Goal: Information Seeking & Learning: Learn about a topic

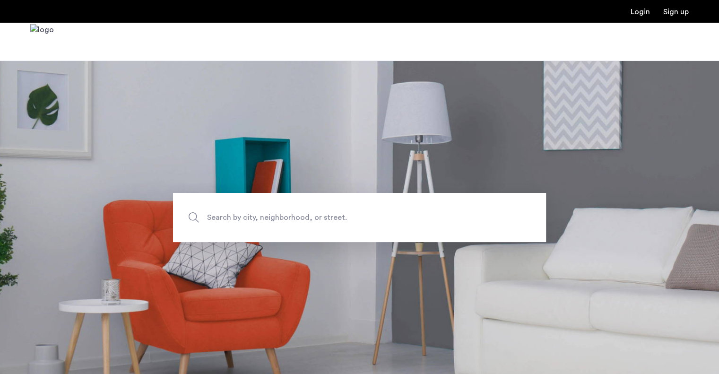
click at [460, 25] on div at bounding box center [359, 42] width 719 height 38
click at [255, 221] on span "Search by city, neighborhood, or street." at bounding box center [337, 217] width 261 height 13
click at [255, 221] on input "Search by city, neighborhood, or street." at bounding box center [359, 217] width 373 height 49
click at [255, 221] on span "Search by city, neighborhood, or street." at bounding box center [337, 217] width 261 height 13
click at [255, 221] on input "Search by city, neighborhood, or street." at bounding box center [359, 217] width 373 height 49
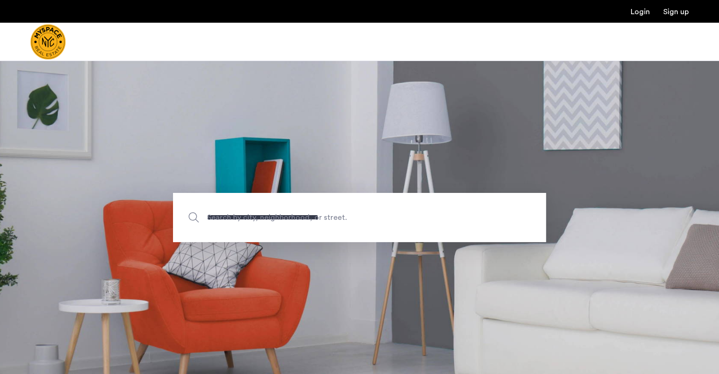
type input "**********"
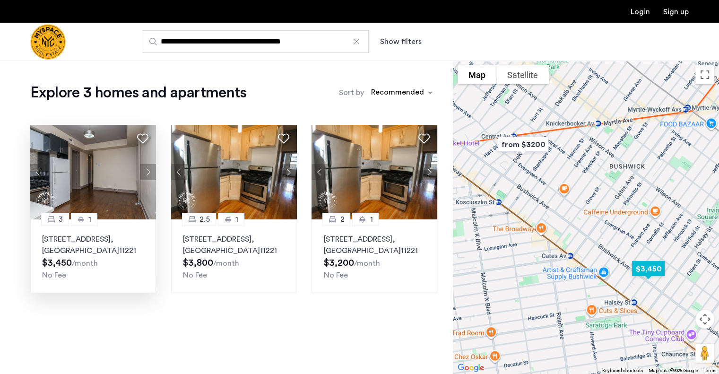
click at [96, 269] on div "1223 Bushwick Ave, Unit 5B, Brooklyn , NY 11221 $3,450 /month No Fee" at bounding box center [93, 257] width 102 height 47
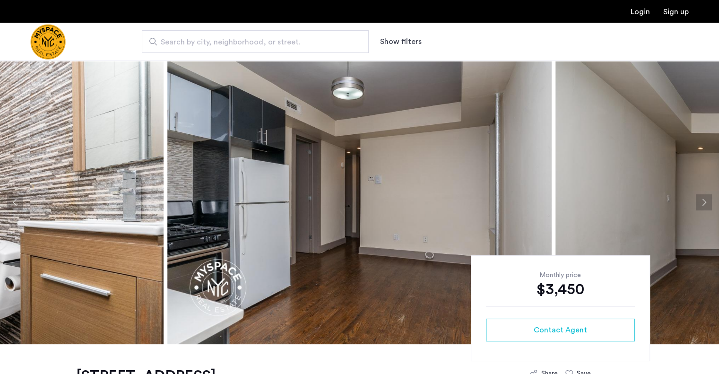
scroll to position [0, 0]
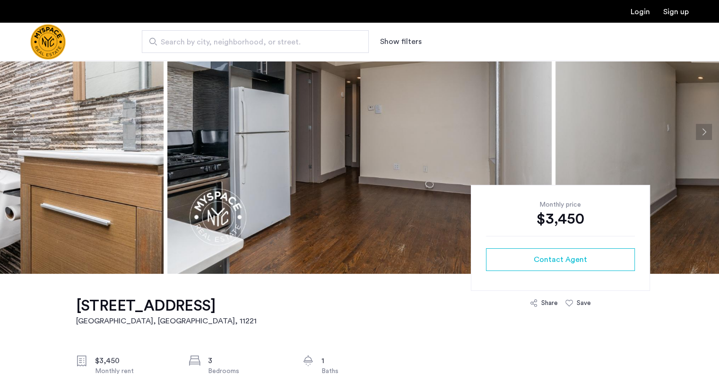
click at [707, 134] on button "Next apartment" at bounding box center [704, 132] width 16 height 16
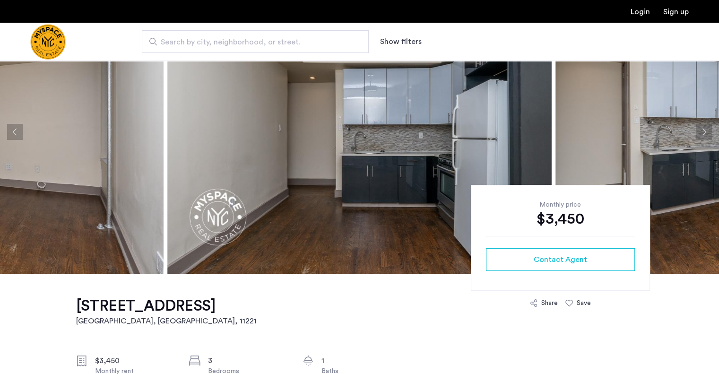
click at [707, 134] on button "Next apartment" at bounding box center [704, 132] width 16 height 16
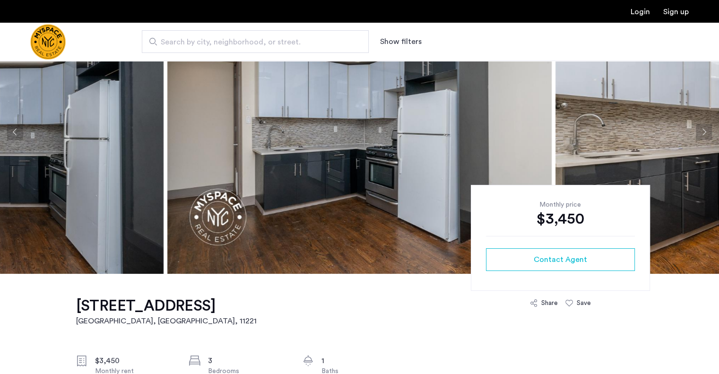
click at [707, 134] on button "Next apartment" at bounding box center [704, 132] width 16 height 16
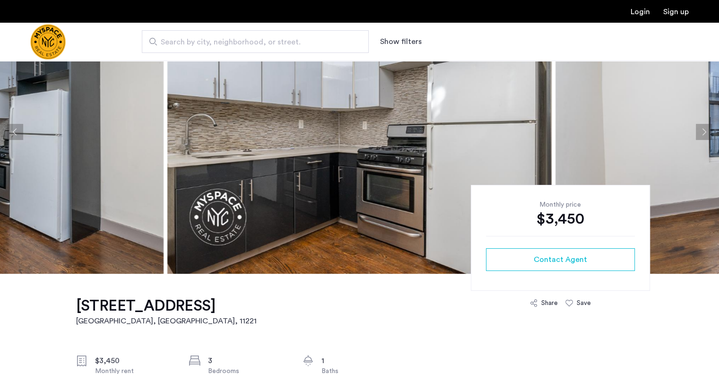
click at [707, 134] on button "Next apartment" at bounding box center [704, 132] width 16 height 16
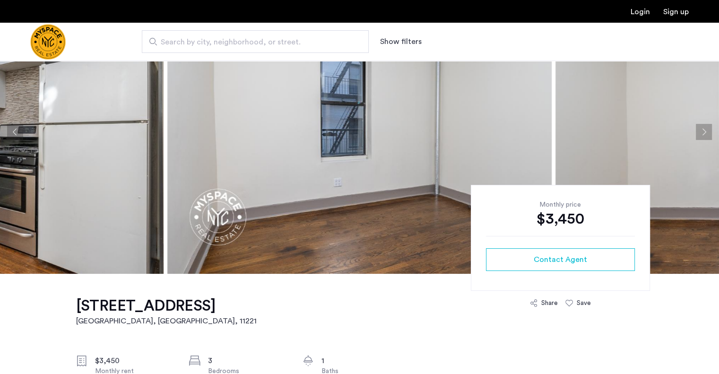
click at [707, 134] on button "Next apartment" at bounding box center [704, 132] width 16 height 16
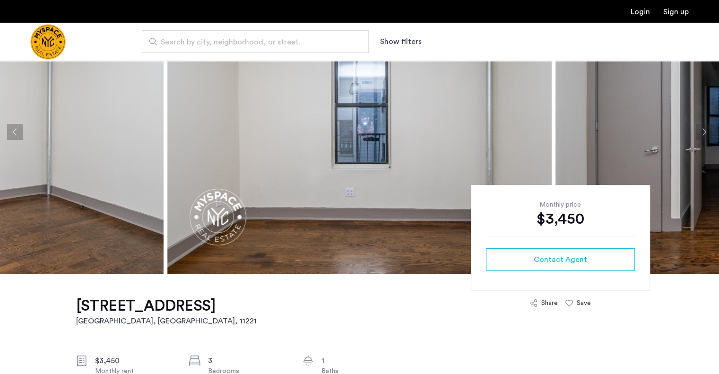
click at [707, 134] on button "Next apartment" at bounding box center [704, 132] width 16 height 16
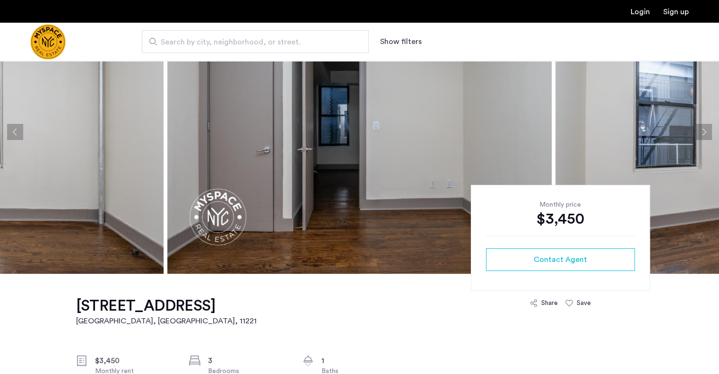
click at [707, 134] on button "Next apartment" at bounding box center [704, 132] width 16 height 16
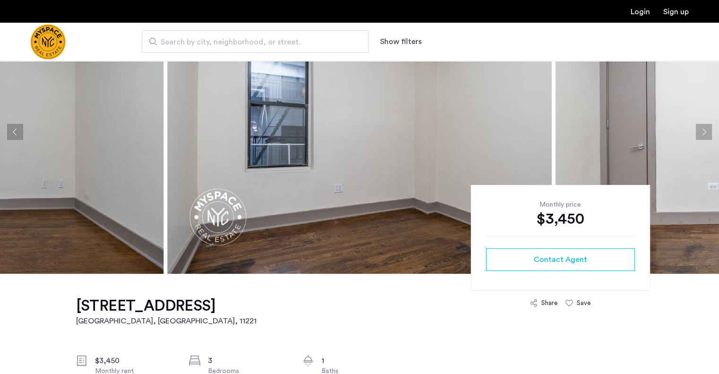
click at [707, 134] on button "Next apartment" at bounding box center [704, 132] width 16 height 16
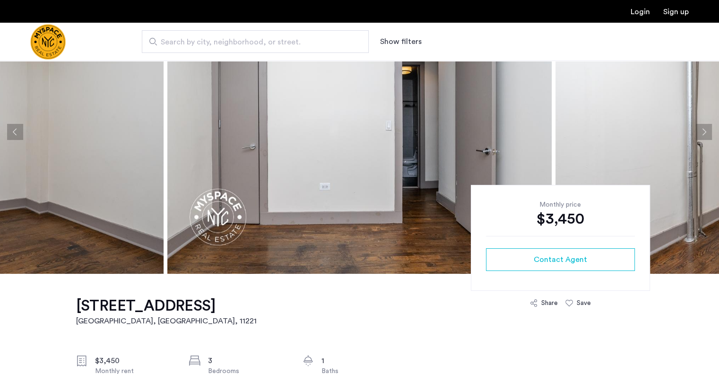
click at [707, 134] on button "Next apartment" at bounding box center [704, 132] width 16 height 16
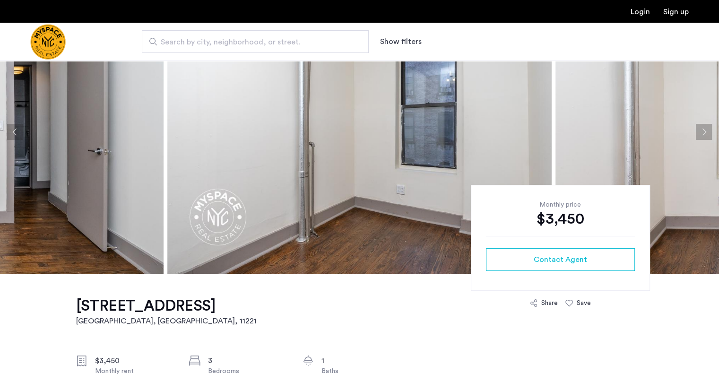
click at [707, 134] on button "Next apartment" at bounding box center [704, 132] width 16 height 16
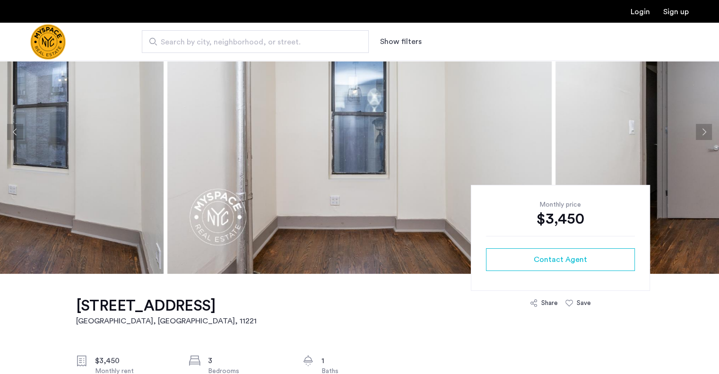
click at [707, 134] on button "Next apartment" at bounding box center [704, 132] width 16 height 16
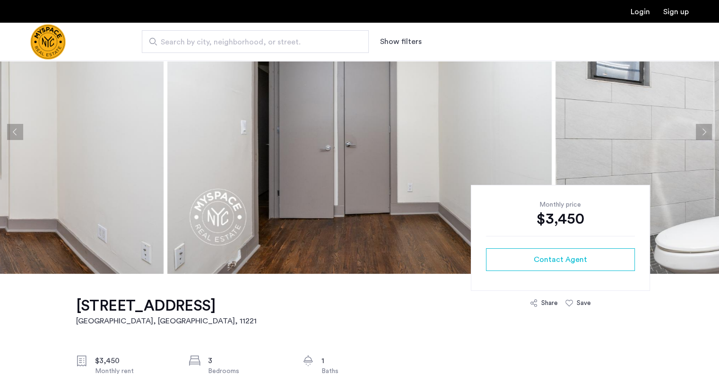
click at [707, 134] on button "Next apartment" at bounding box center [704, 132] width 16 height 16
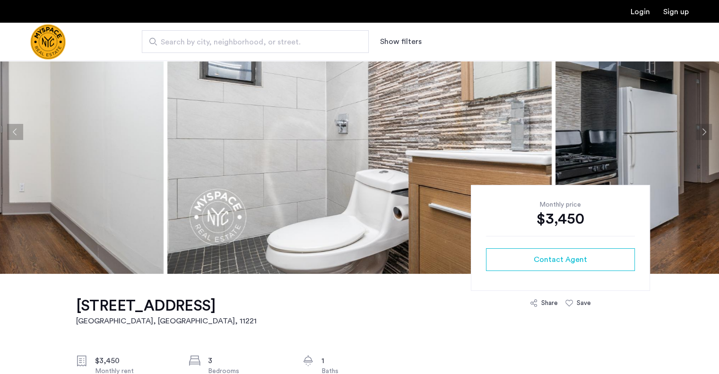
click at [707, 134] on button "Next apartment" at bounding box center [704, 132] width 16 height 16
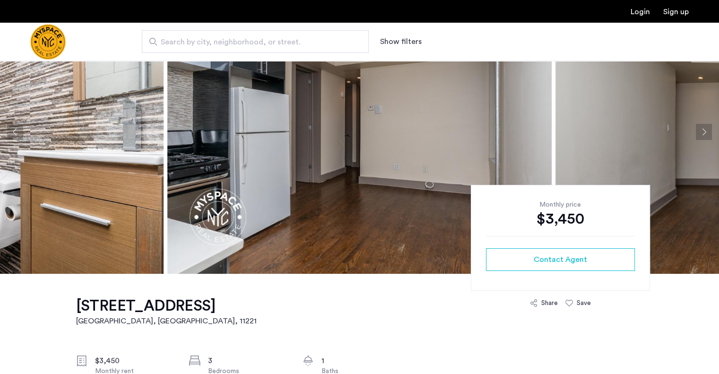
click at [707, 134] on button "Next apartment" at bounding box center [704, 132] width 16 height 16
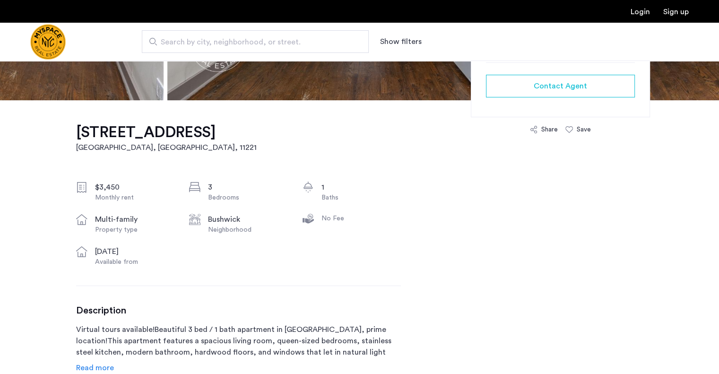
scroll to position [250, 0]
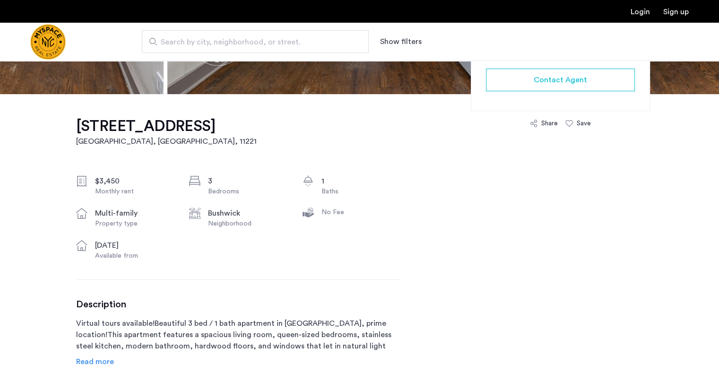
click at [273, 323] on div "Description Virtual tours available!Beautiful 3 bed / 1 bath apartment in Bushw…" at bounding box center [238, 333] width 325 height 69
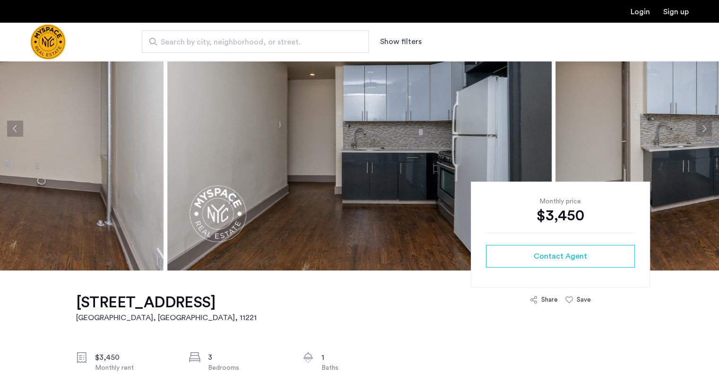
scroll to position [0, 0]
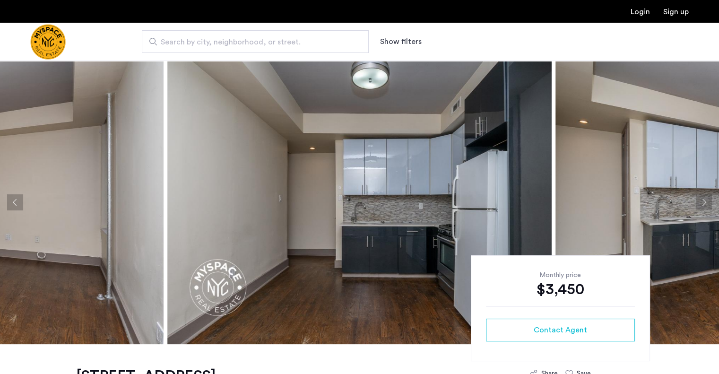
click at [203, 41] on span "Search by city, neighborhood, or street." at bounding box center [252, 41] width 182 height 11
click at [203, 41] on input "Search by city, neighborhood, or street." at bounding box center [255, 41] width 227 height 23
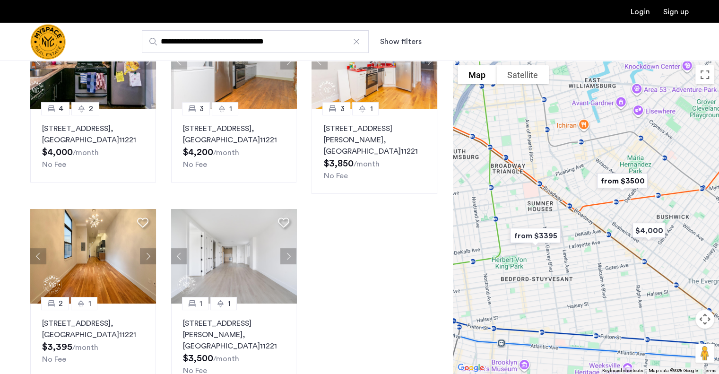
scroll to position [111, 0]
click at [25, 263] on div "4 2 80 Grove Street, Unit 1L, Brooklyn , NY 11221 $4,000 /month No Fee 3 1 269 …" at bounding box center [234, 201] width 422 height 390
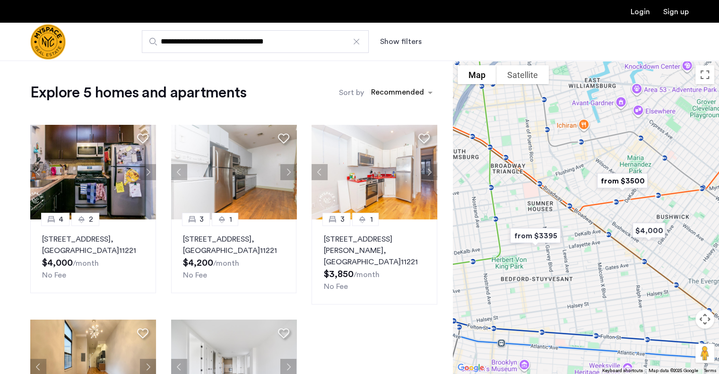
drag, startPoint x: 301, startPoint y: 47, endPoint x: 81, endPoint y: 48, distance: 219.8
click at [81, 48] on div "**********" at bounding box center [359, 42] width 719 height 38
type input "**********"
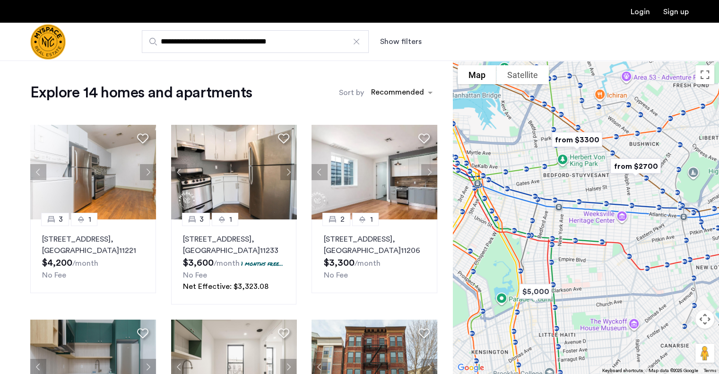
click at [207, 97] on h1 "Explore 14 homes and apartments" at bounding box center [141, 92] width 222 height 19
click at [289, 173] on button "Next apartment" at bounding box center [288, 172] width 16 height 16
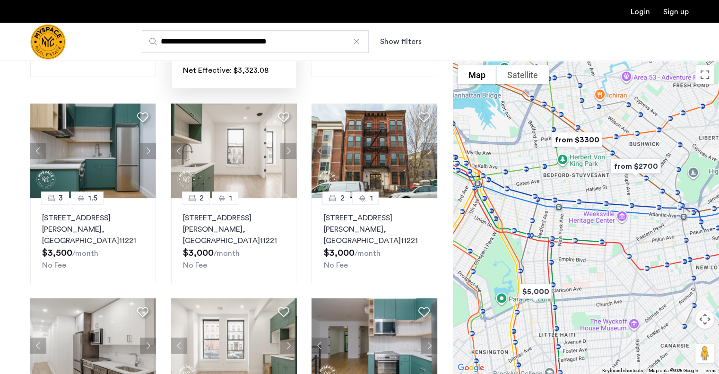
scroll to position [275, 0]
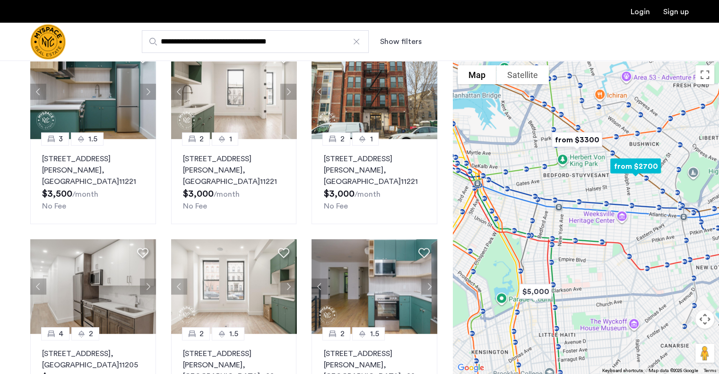
click at [262, 287] on img at bounding box center [234, 286] width 126 height 95
click at [238, 221] on div "2 1 1027 Putnam Avenue, Unit 2B, Brooklyn , NY 11221 $3,000 /month No Fee" at bounding box center [234, 181] width 126 height 85
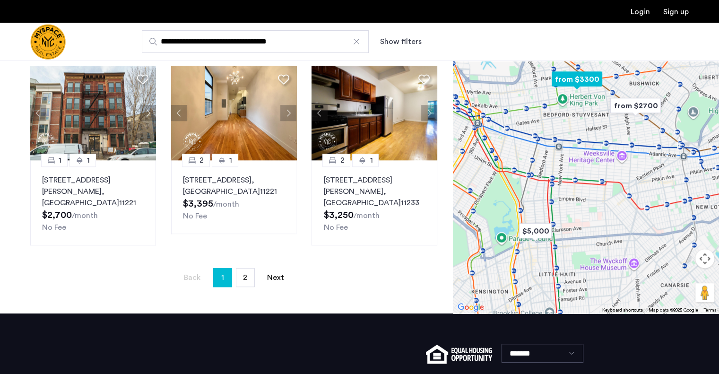
scroll to position [644, 0]
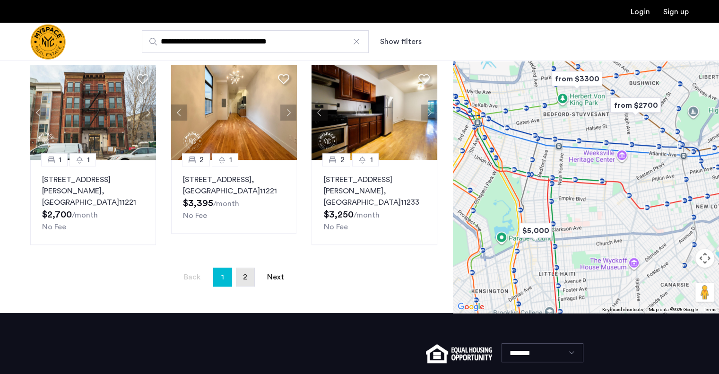
click at [244, 273] on span "2" at bounding box center [245, 277] width 4 height 8
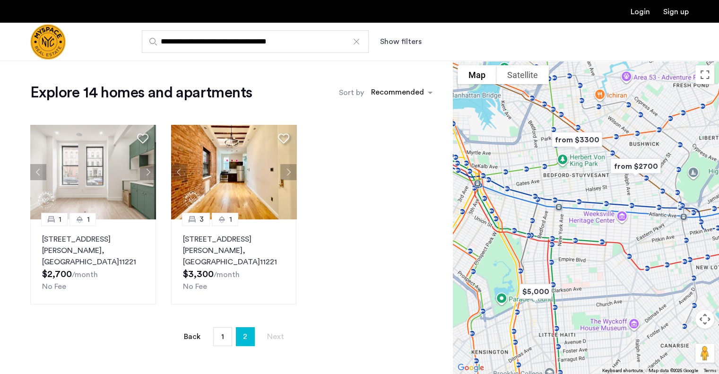
click at [340, 259] on div "1 1 1027 Putnam Avenue, Unit 1A, Brooklyn , NY 11221 $2,700 /month No Fee 3 1 1…" at bounding box center [234, 214] width 422 height 195
